Goal: Navigation & Orientation: Find specific page/section

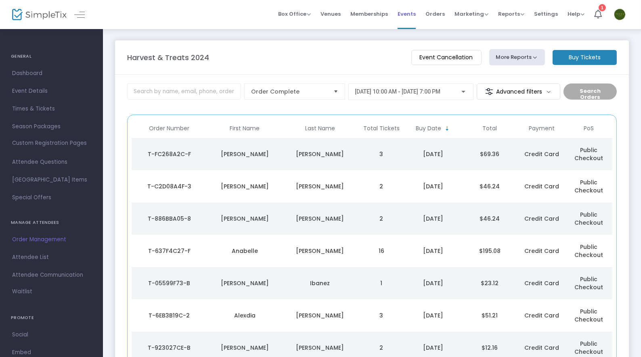
click at [413, 13] on span "Events" at bounding box center [406, 14] width 18 height 21
click at [413, 15] on span "Events" at bounding box center [406, 14] width 18 height 21
